Goal: Task Accomplishment & Management: Complete application form

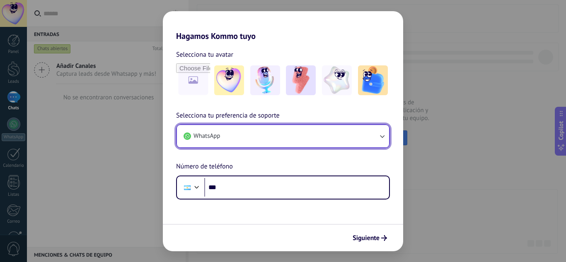
click at [256, 138] on button "WhatsApp" at bounding box center [283, 136] width 212 height 22
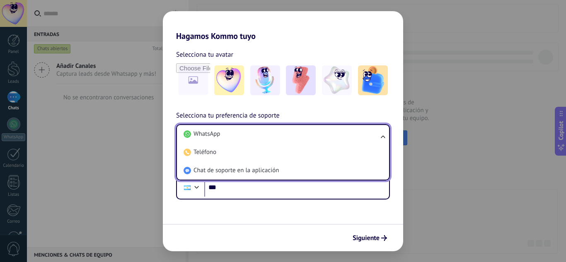
click at [256, 138] on li "WhatsApp" at bounding box center [281, 134] width 202 height 18
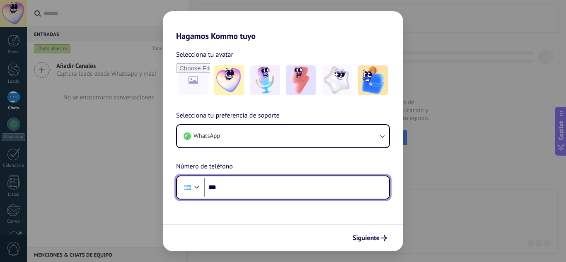
click at [256, 186] on input "***" at bounding box center [296, 187] width 185 height 19
type input "**********"
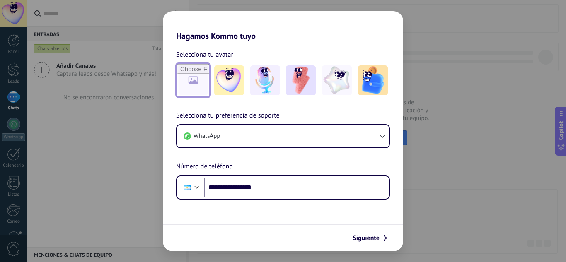
click at [192, 86] on input "file" at bounding box center [193, 80] width 32 height 32
type input "**********"
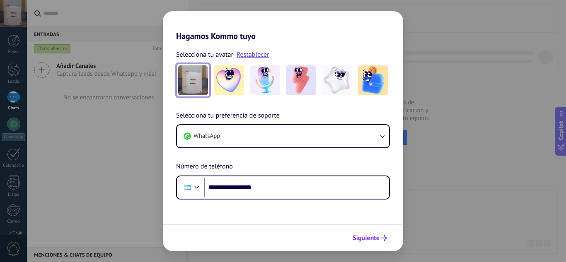
click at [364, 239] on span "Siguiente" at bounding box center [366, 238] width 27 height 6
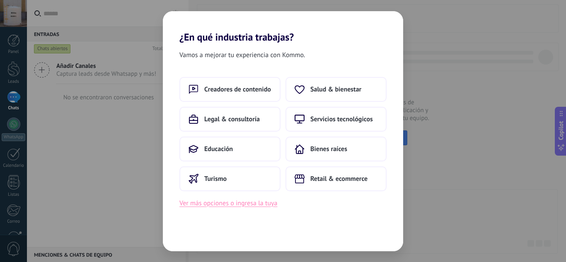
click at [230, 207] on button "Ver más opciones o ingresa la tuya" at bounding box center [228, 203] width 98 height 11
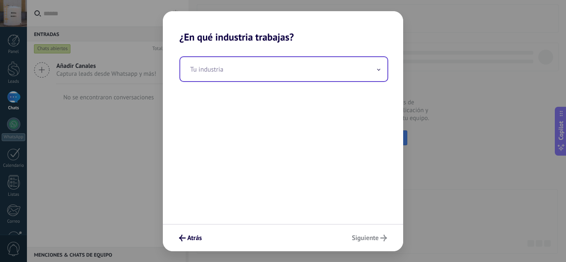
click at [335, 60] on input "text" at bounding box center [283, 69] width 207 height 24
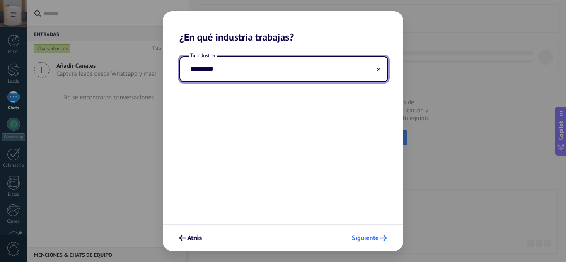
type input "*********"
click at [379, 234] on button "Siguiente" at bounding box center [369, 238] width 43 height 14
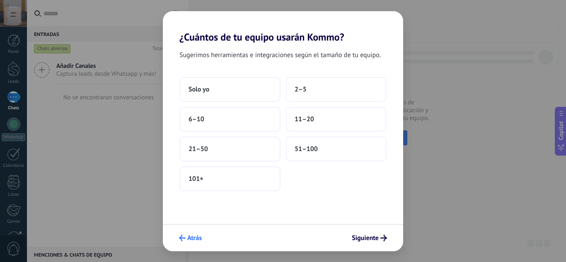
click at [190, 241] on span "Atrás" at bounding box center [194, 238] width 14 height 6
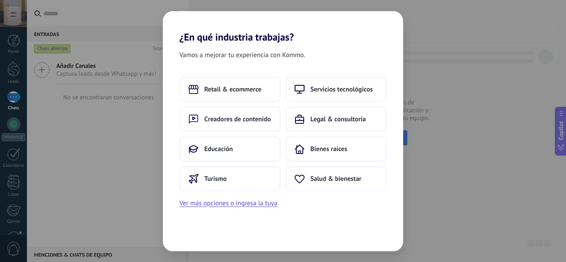
click at [94, 163] on div "¿En qué industria trabajas? Vamos a mejorar tu experiencia con Kommo. Retail & …" at bounding box center [283, 131] width 566 height 262
click at [521, 132] on div "¿En qué industria trabajas? Vamos a mejorar tu experiencia con Kommo. Retail & …" at bounding box center [283, 131] width 566 height 262
click at [326, 81] on button "Servicios tecnológicos" at bounding box center [335, 89] width 101 height 25
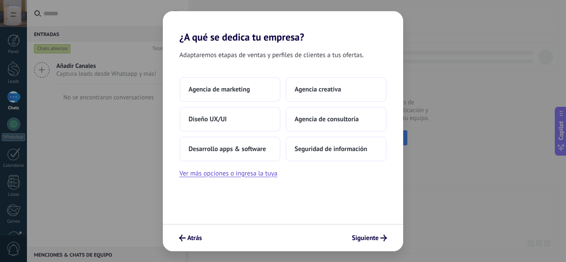
click at [326, 81] on button "Agencia creativa" at bounding box center [335, 89] width 101 height 25
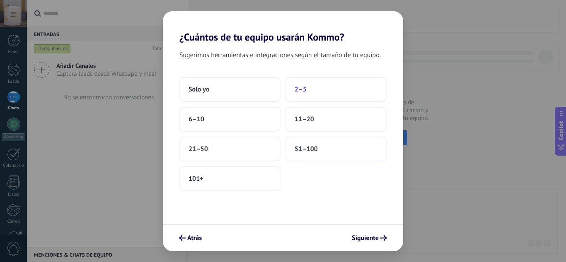
click at [338, 97] on button "2–5" at bounding box center [335, 89] width 101 height 25
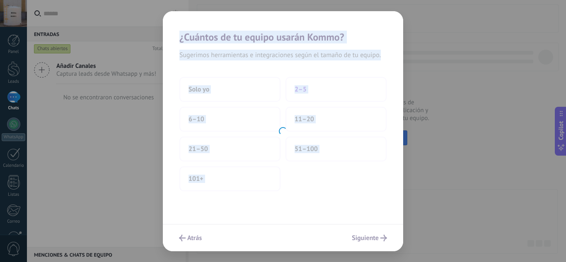
click at [338, 97] on div at bounding box center [283, 131] width 240 height 240
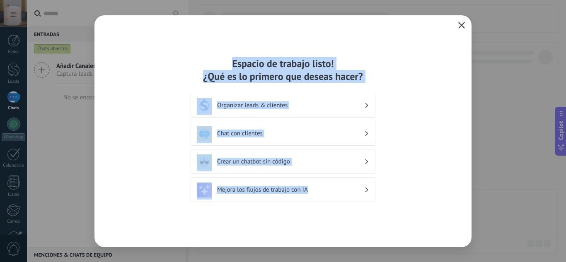
click at [459, 25] on icon "button" at bounding box center [461, 25] width 7 height 7
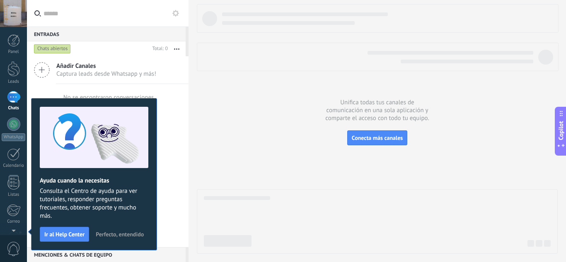
click at [5, 16] on div at bounding box center [13, 13] width 27 height 27
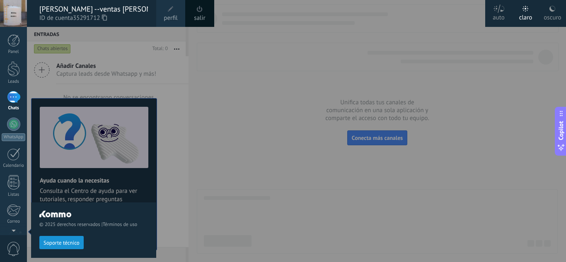
click at [225, 132] on div at bounding box center [310, 131] width 566 height 262
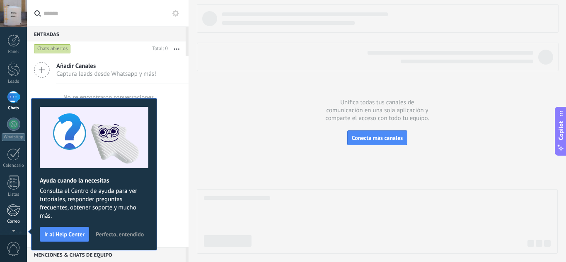
click at [18, 212] on div at bounding box center [14, 210] width 14 height 12
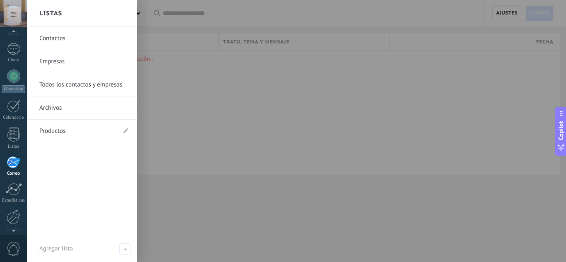
scroll to position [43, 0]
click at [17, 50] on div at bounding box center [13, 54] width 13 height 12
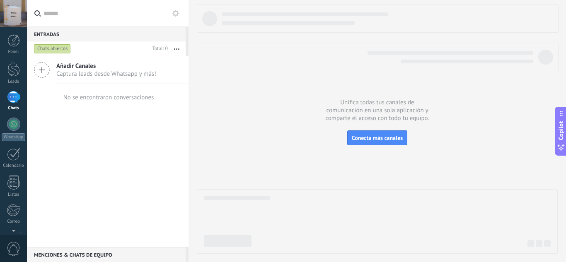
click at [13, 9] on div at bounding box center [13, 13] width 27 height 27
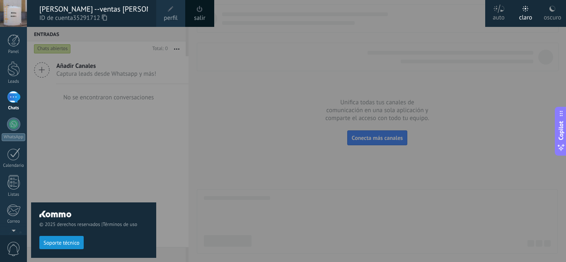
click at [207, 13] on div "salir" at bounding box center [199, 13] width 29 height 27
